Goal: Use online tool/utility: Utilize a website feature to perform a specific function

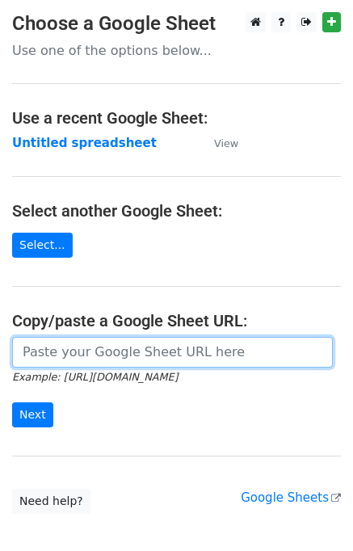
click at [74, 344] on input "url" at bounding box center [172, 352] width 321 height 31
paste input "[URL][DOMAIN_NAME]"
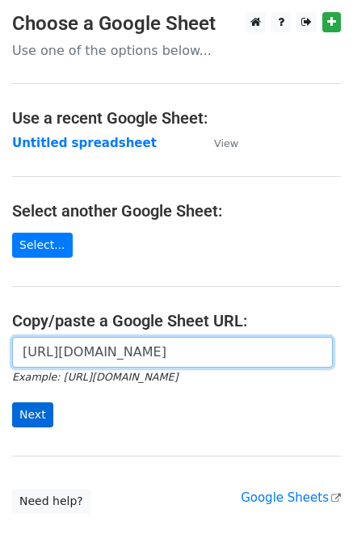
type input "https://docs.google.com/spreadsheets/d/1viP-lmZGJJ0DGa-rTgfADTq8R7D1QJf53VFzpF7…"
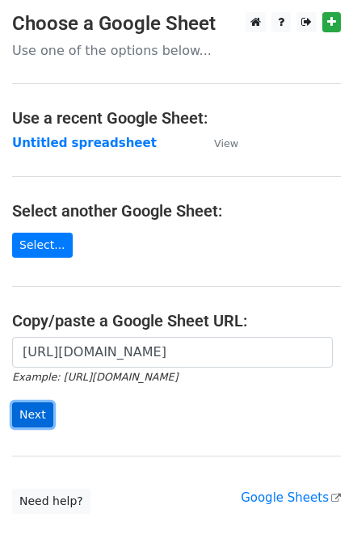
scroll to position [0, 0]
click at [43, 409] on input "Next" at bounding box center [32, 415] width 41 height 25
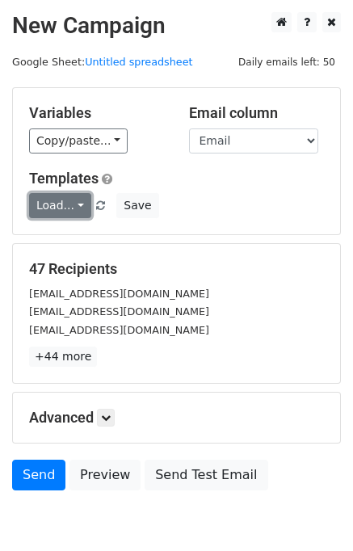
click at [71, 214] on link "Load..." at bounding box center [60, 205] width 62 height 25
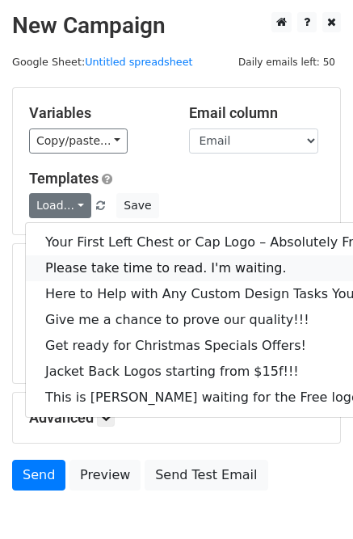
click at [82, 264] on link "Please take time to read. I'm waiting." at bounding box center [219, 268] width 386 height 26
